Goal: Task Accomplishment & Management: Use online tool/utility

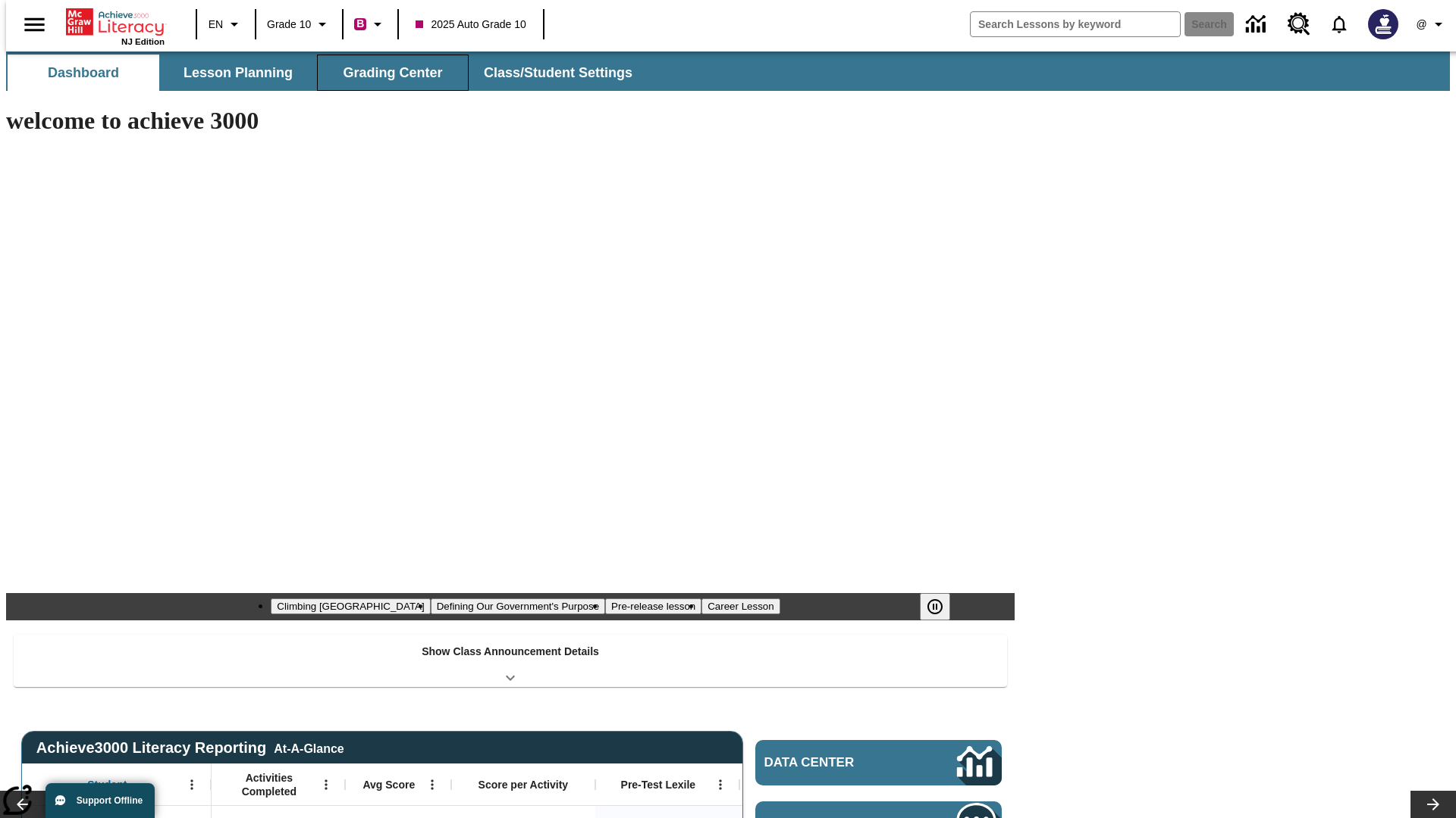
click at [386, 73] on button "Grading Center" at bounding box center [393, 73] width 151 height 36
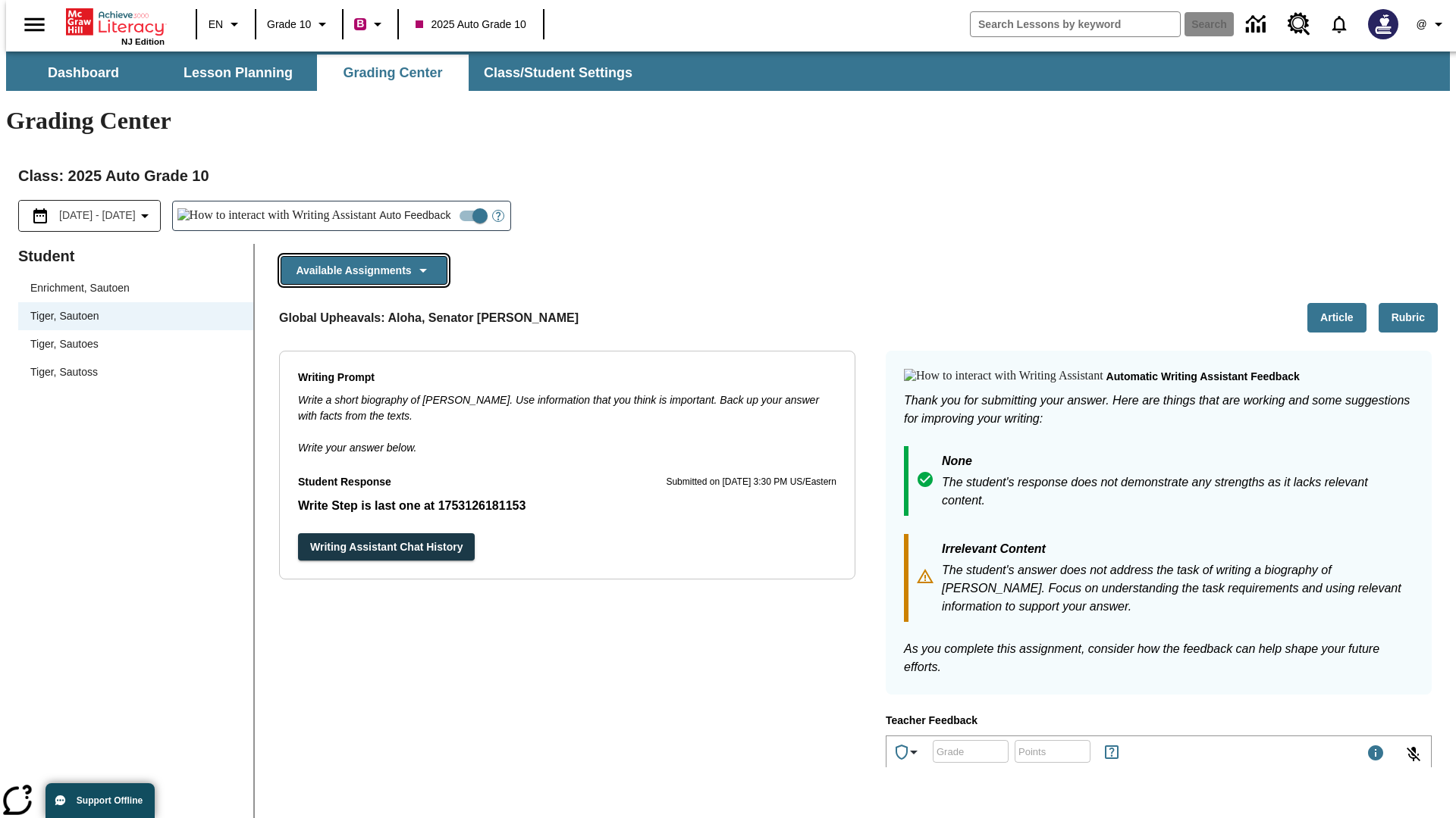
click at [359, 256] on button "Available Assignments" at bounding box center [364, 271] width 167 height 30
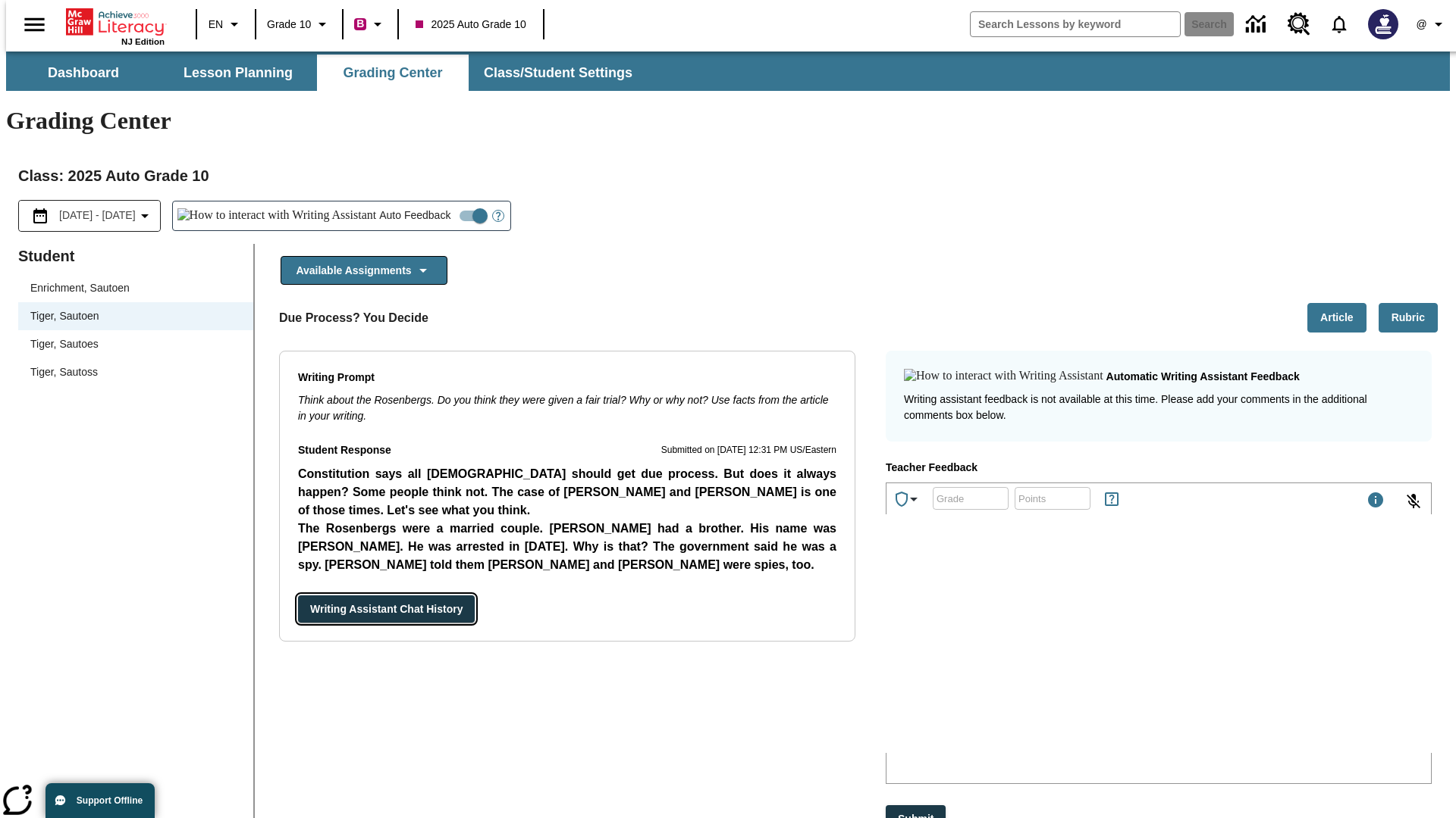
click at [298, 596] on button "Writing Assistant Chat History" at bounding box center [386, 609] width 176 height 28
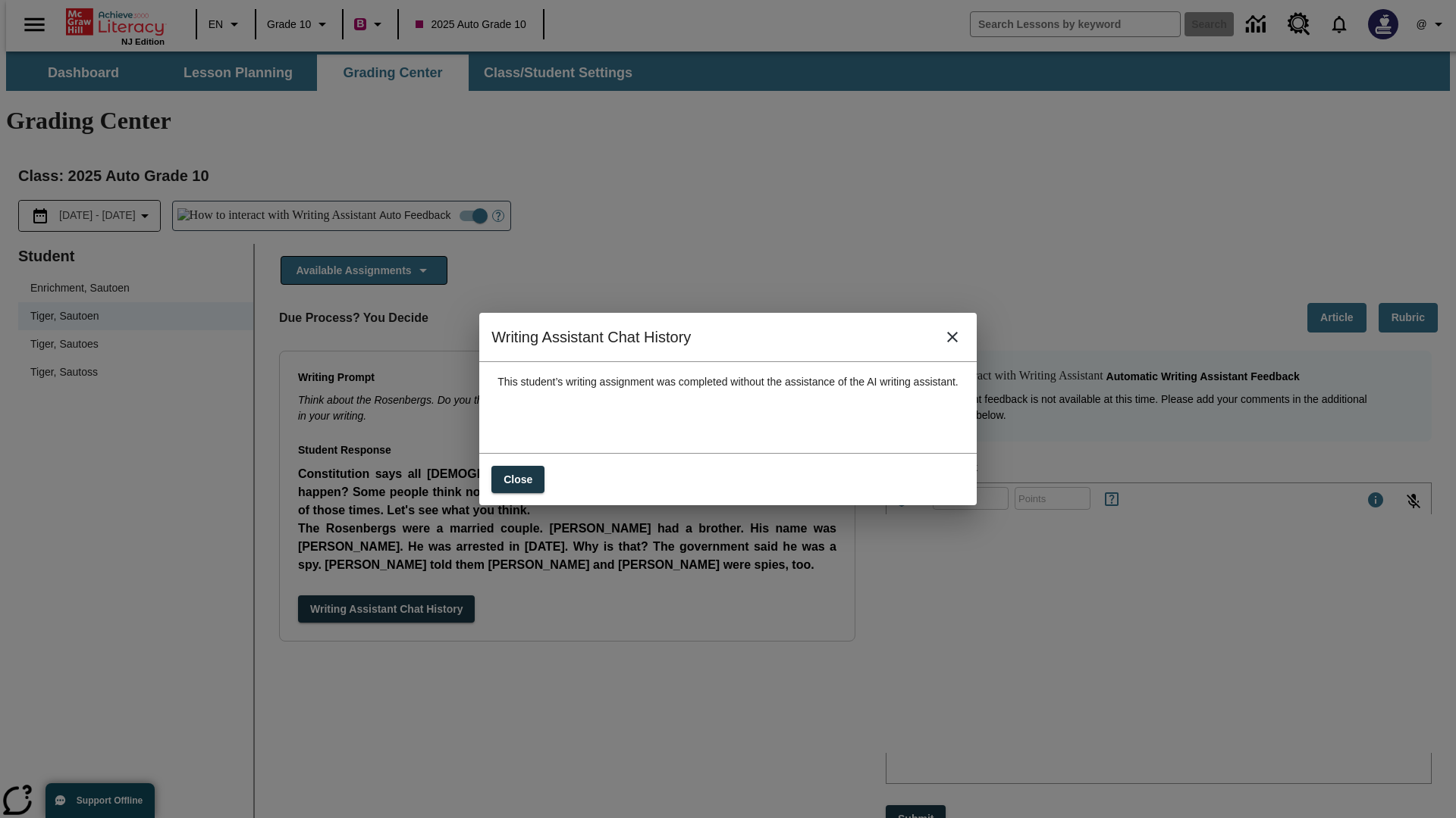
click at [957, 343] on icon "close" at bounding box center [953, 337] width 11 height 11
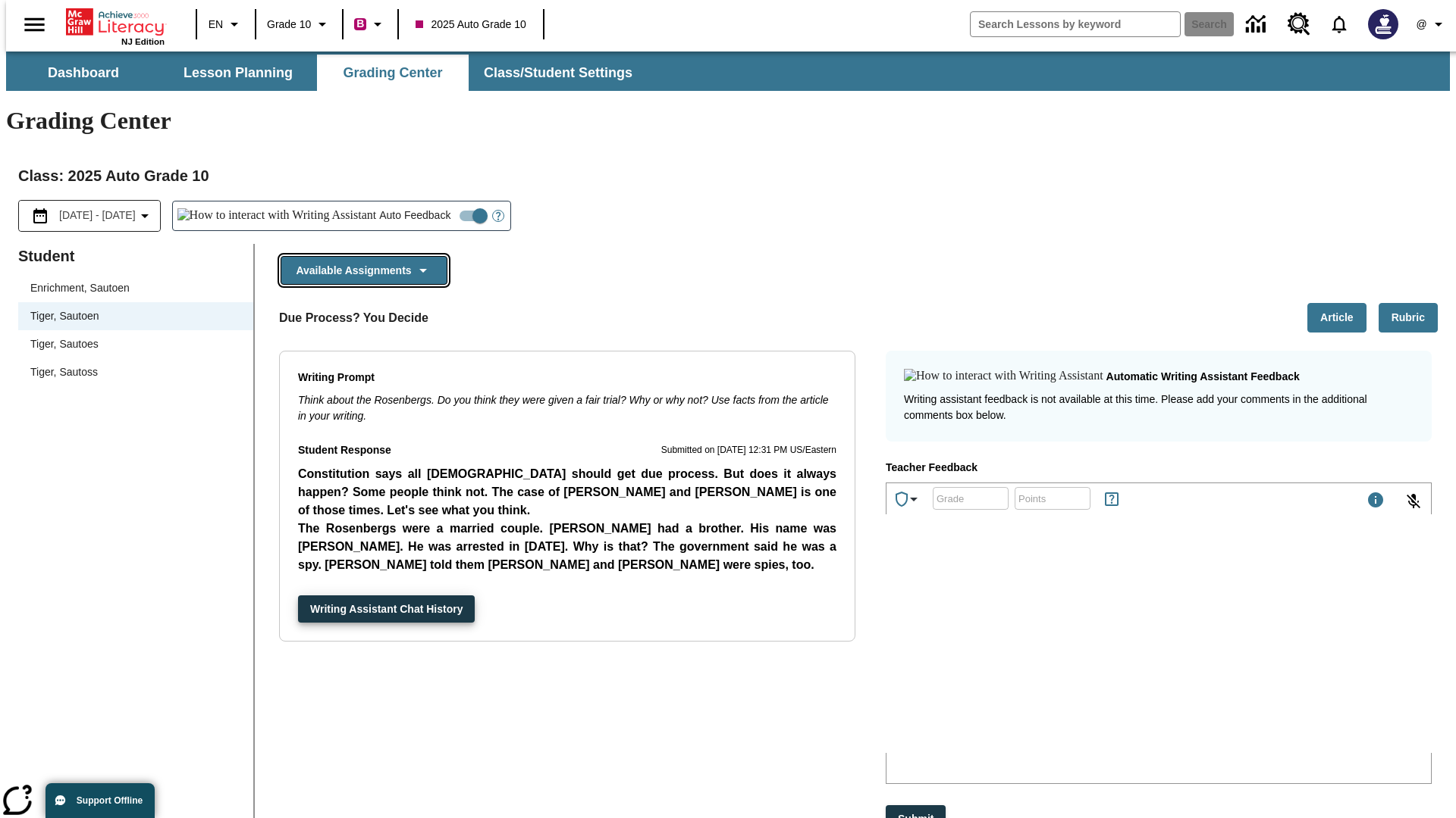
click at [359, 256] on button "Available Assignments" at bounding box center [364, 271] width 167 height 30
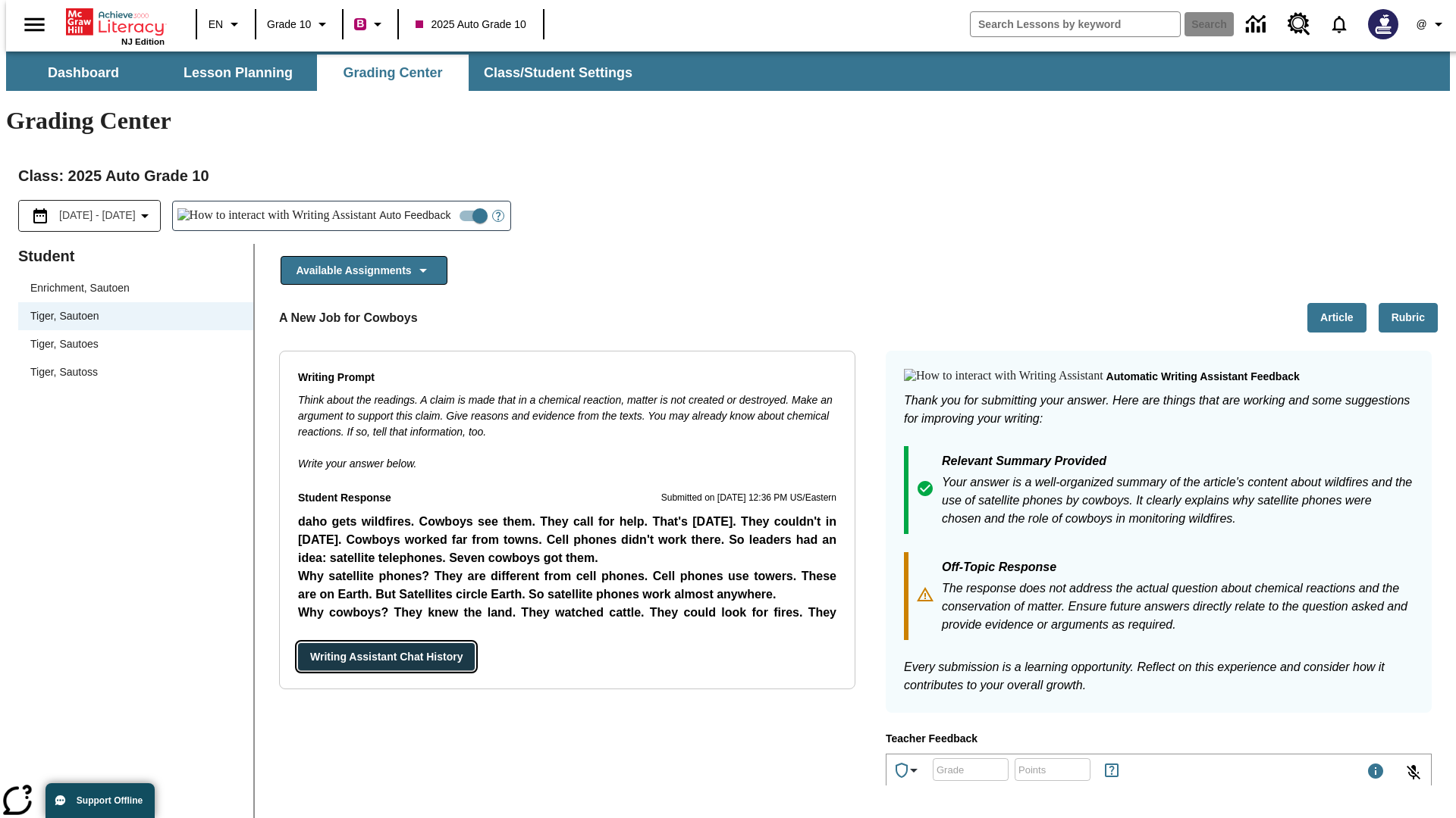
click at [298, 643] on button "Writing Assistant Chat History" at bounding box center [386, 657] width 176 height 28
